Goal: Find specific page/section: Find specific page/section

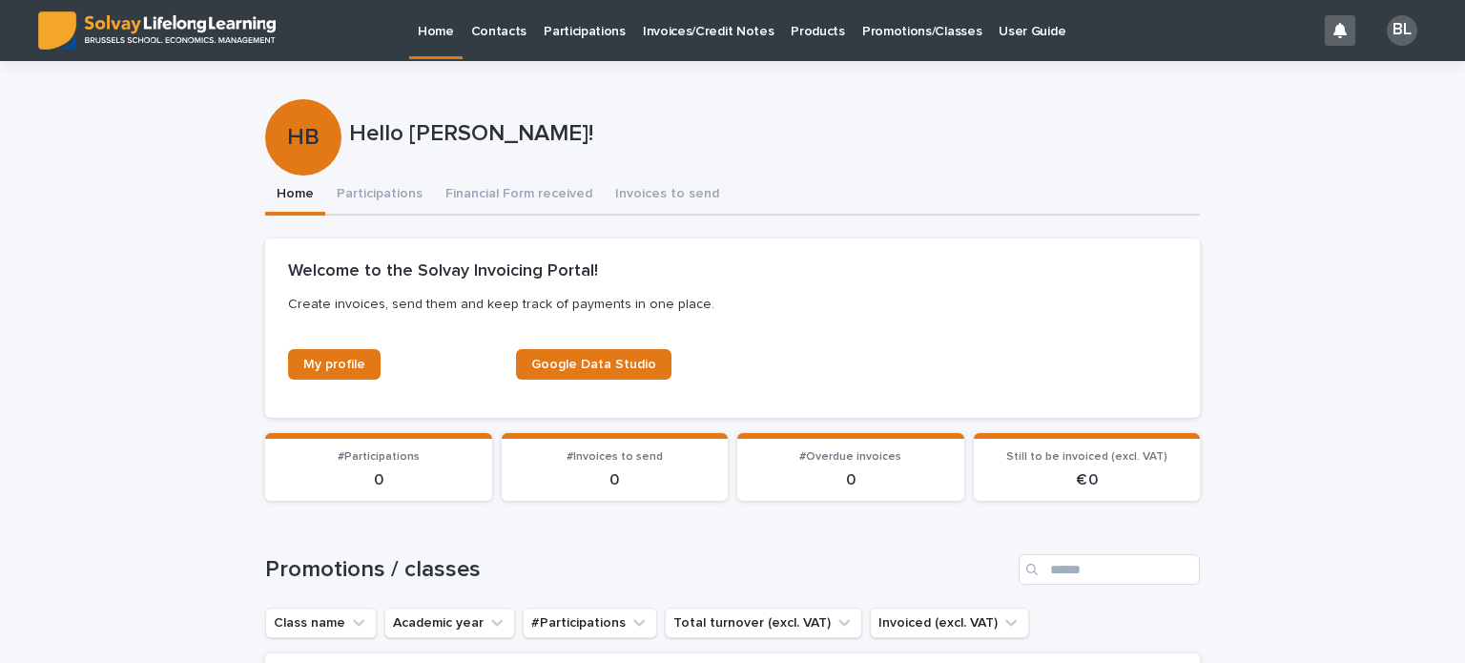
click at [876, 46] on link "Promotions/Classes" at bounding box center [922, 29] width 136 height 59
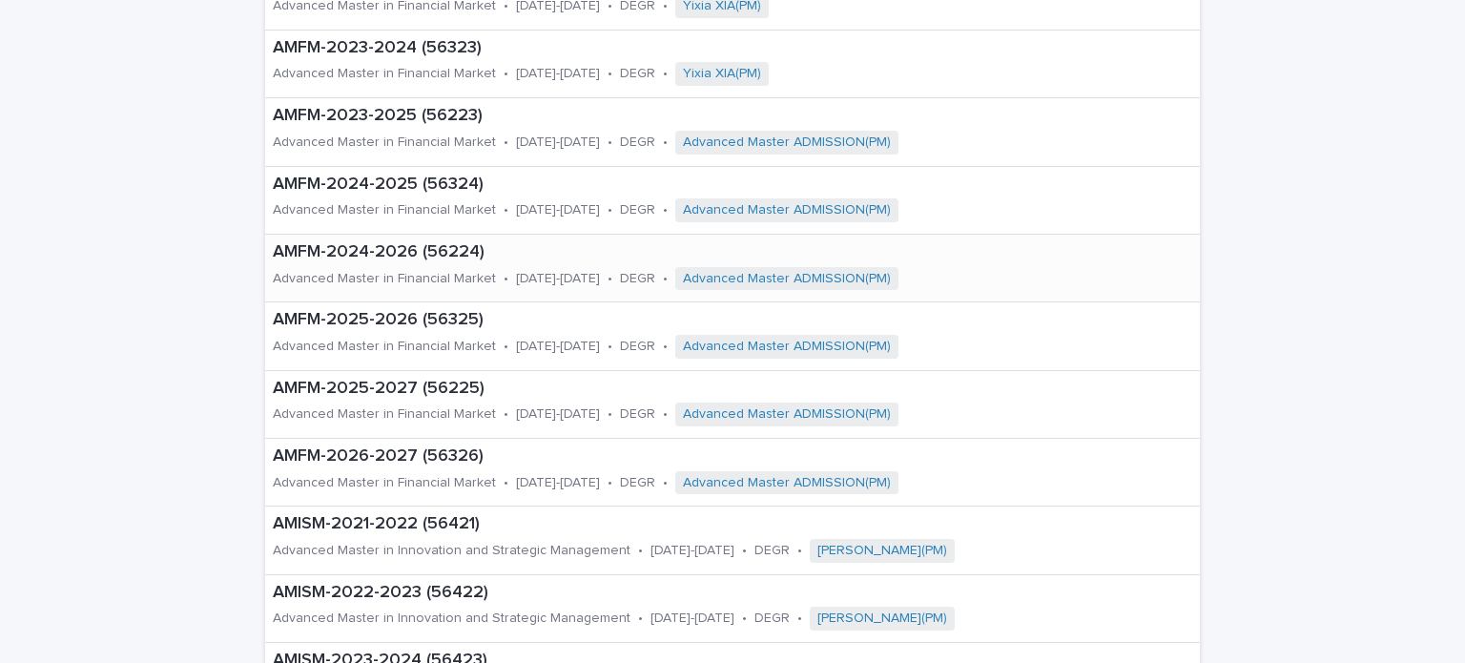
scroll to position [668, 0]
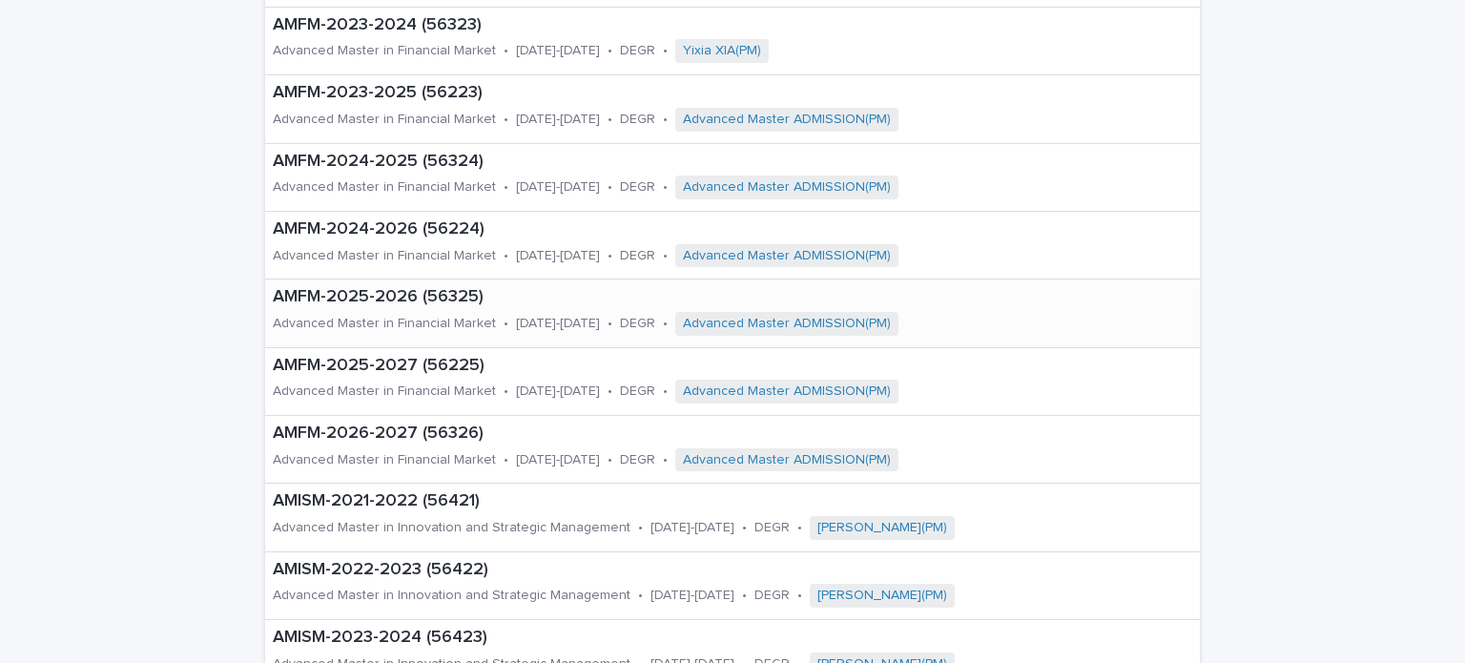
click at [398, 293] on p "AMFM-2025-2026 (56325)" at bounding box center [693, 297] width 840 height 21
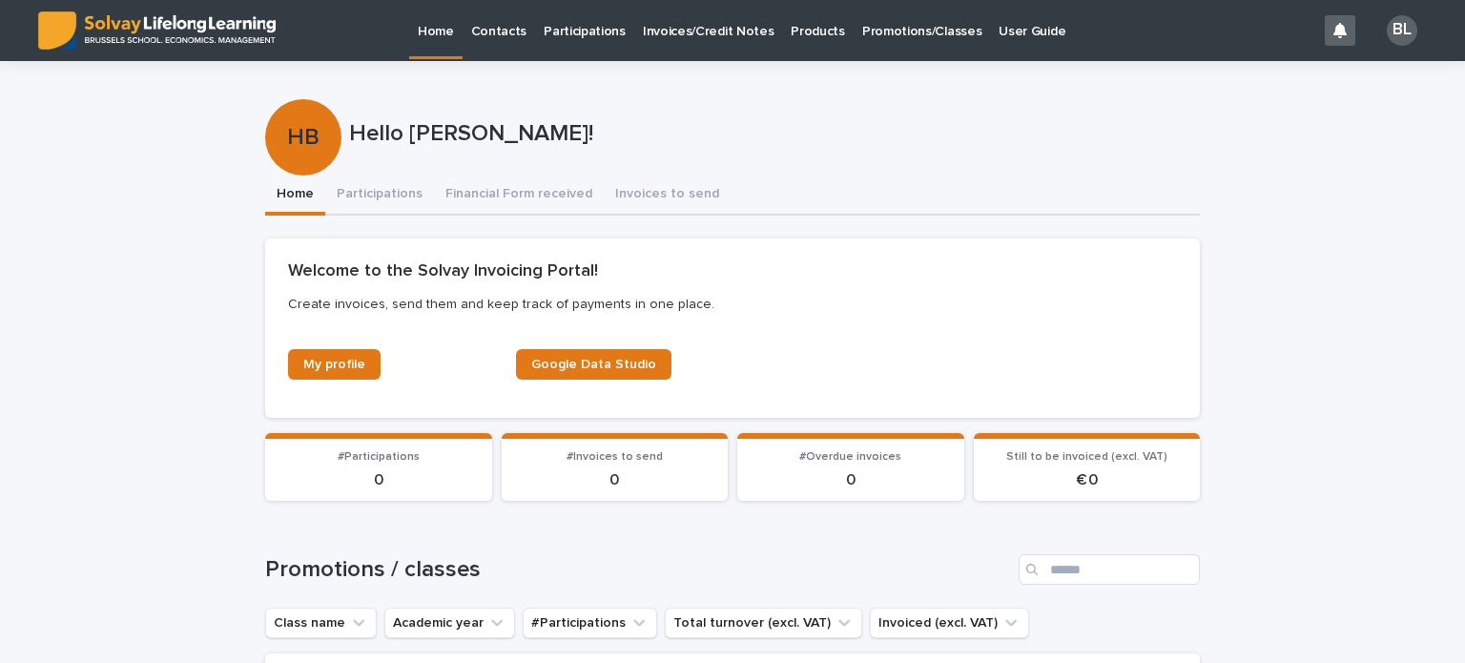
click at [433, 30] on p "Home" at bounding box center [436, 20] width 36 height 40
